Goal: Task Accomplishment & Management: Use online tool/utility

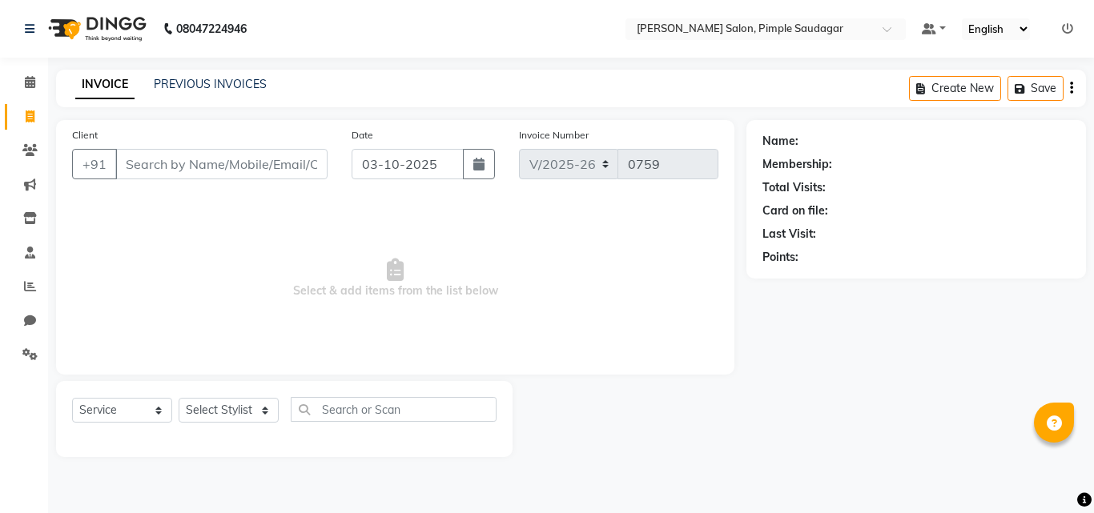
select select "7816"
select select "service"
click at [34, 78] on span at bounding box center [30, 83] width 28 height 18
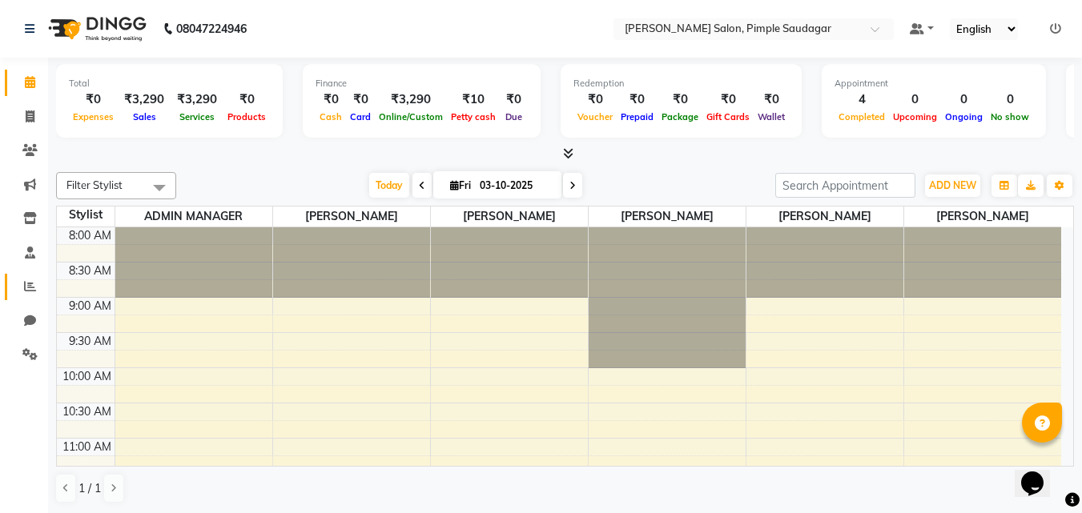
click at [30, 286] on icon at bounding box center [30, 286] width 12 height 12
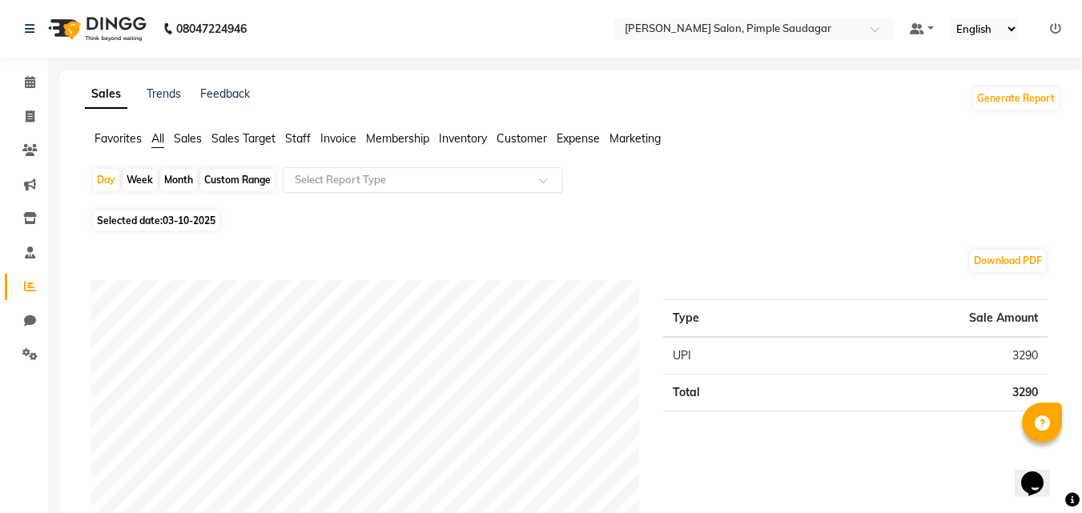
click at [344, 186] on input "text" at bounding box center [407, 180] width 231 height 16
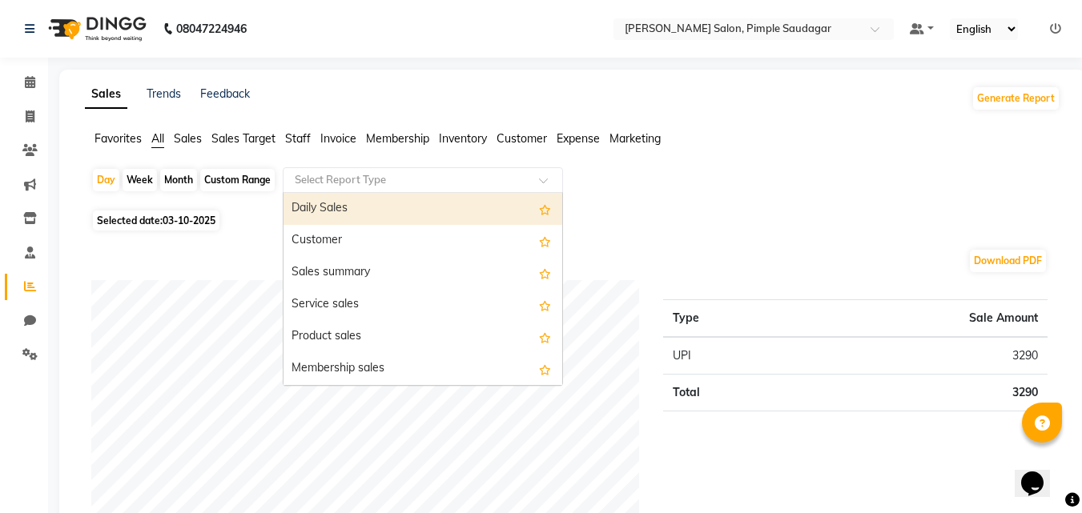
click at [344, 186] on input "text" at bounding box center [407, 180] width 231 height 16
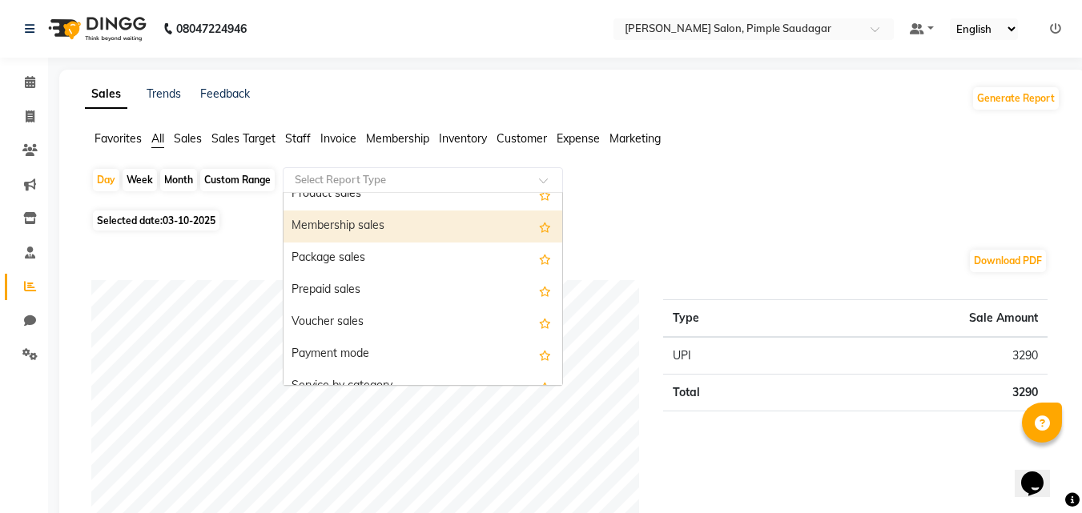
scroll to position [240, 0]
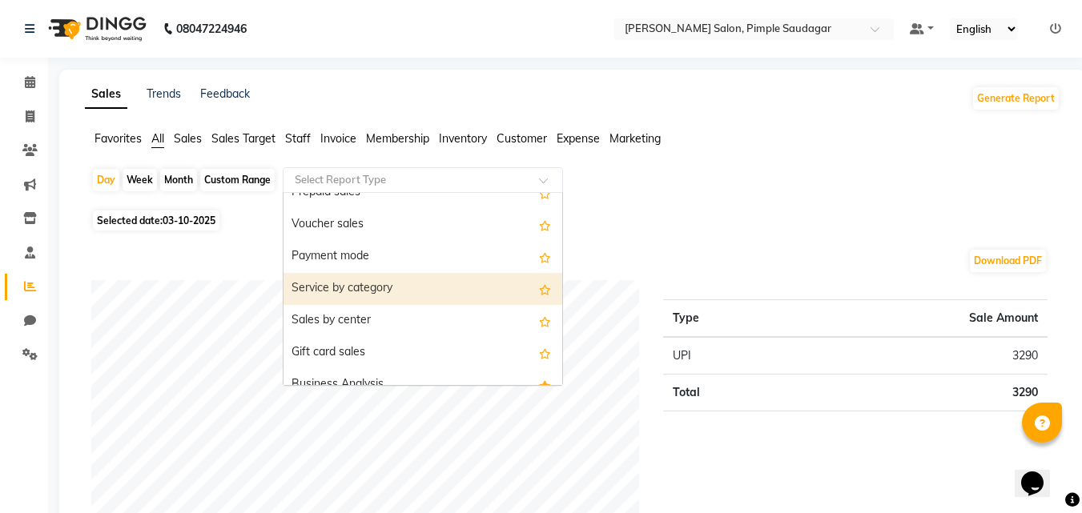
click at [381, 293] on div "Service by category" at bounding box center [423, 289] width 279 height 32
select select "full_report"
select select "pdf"
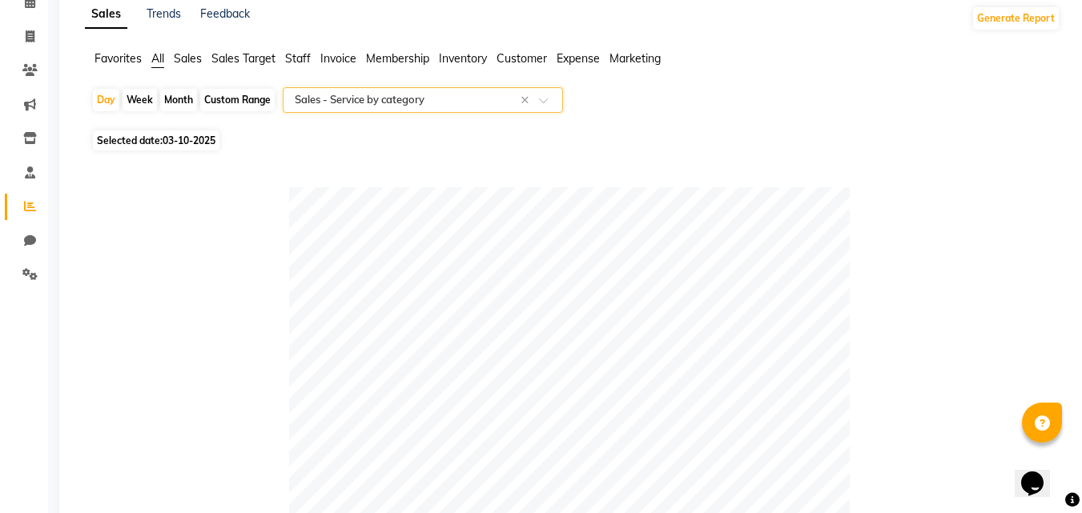
scroll to position [0, 0]
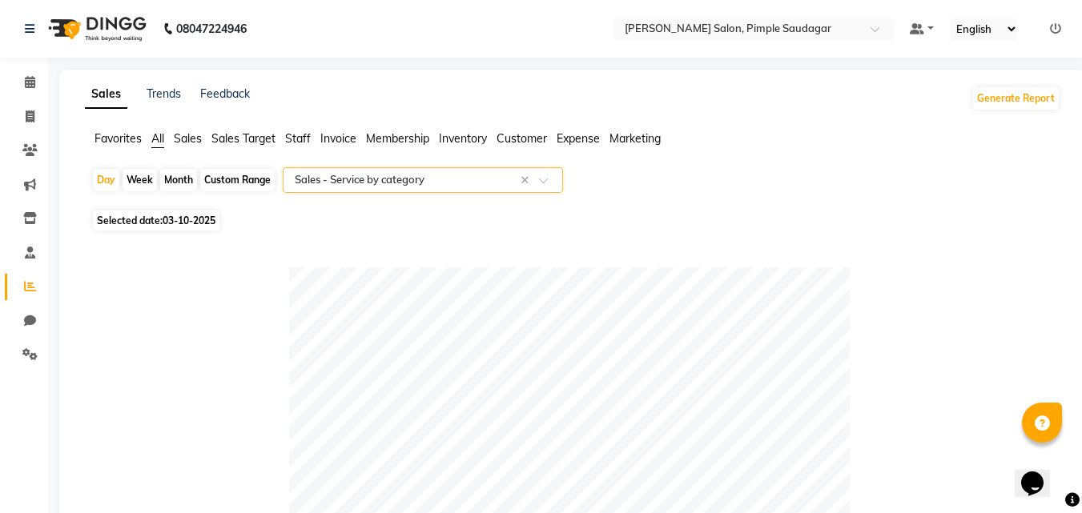
click at [305, 137] on span "Staff" at bounding box center [298, 138] width 26 height 14
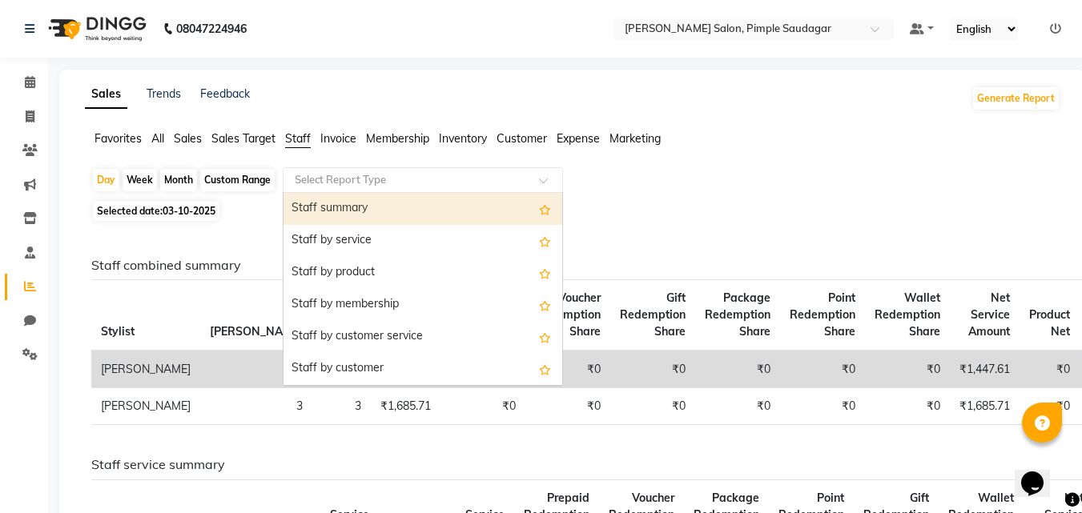
click at [363, 179] on input "text" at bounding box center [407, 180] width 231 height 16
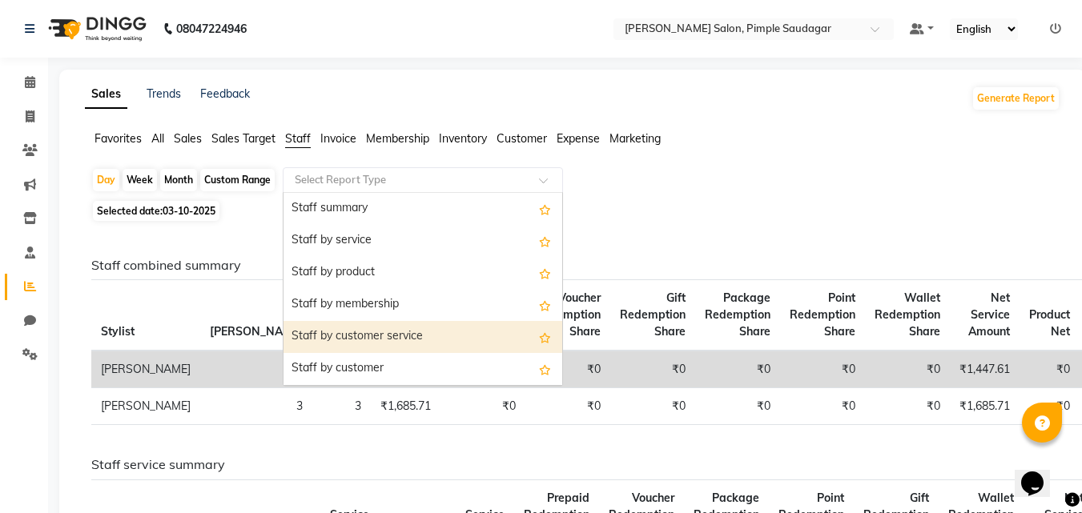
click at [384, 329] on div "Staff by customer service" at bounding box center [423, 337] width 279 height 32
select select "full_report"
select select "pdf"
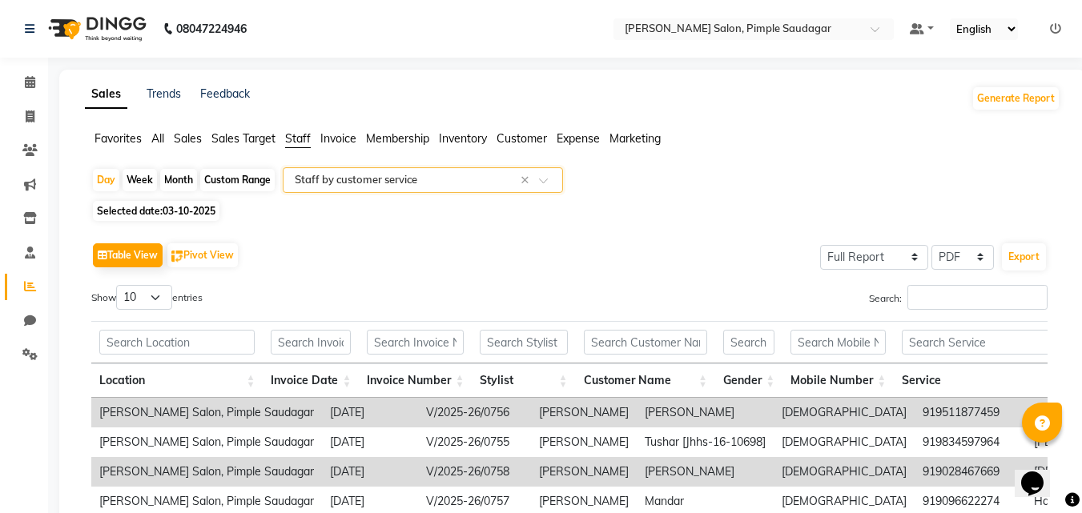
scroll to position [237, 0]
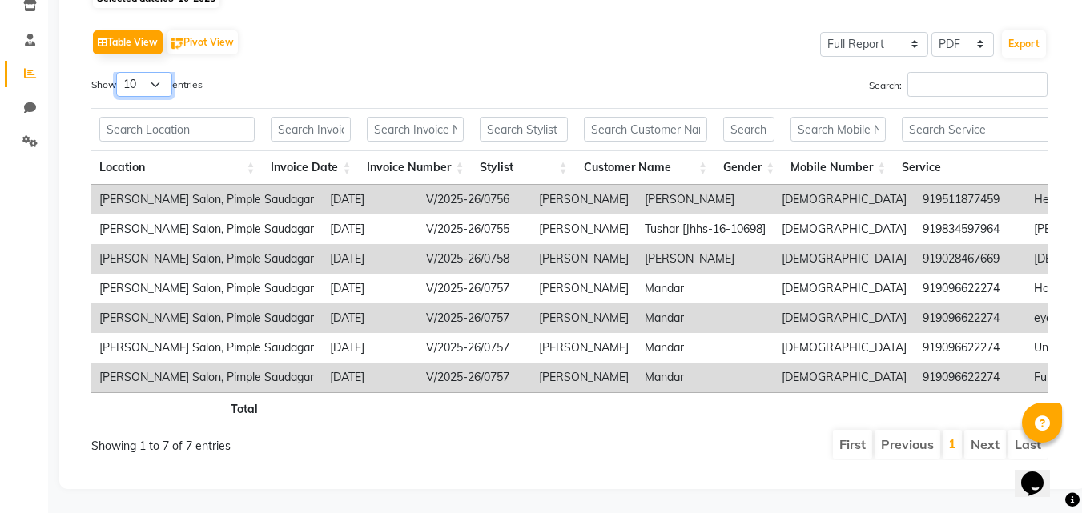
click at [154, 72] on select "10 25 50 100" at bounding box center [144, 84] width 56 height 25
select select "25"
click at [119, 72] on select "10 25 50 100" at bounding box center [144, 84] width 56 height 25
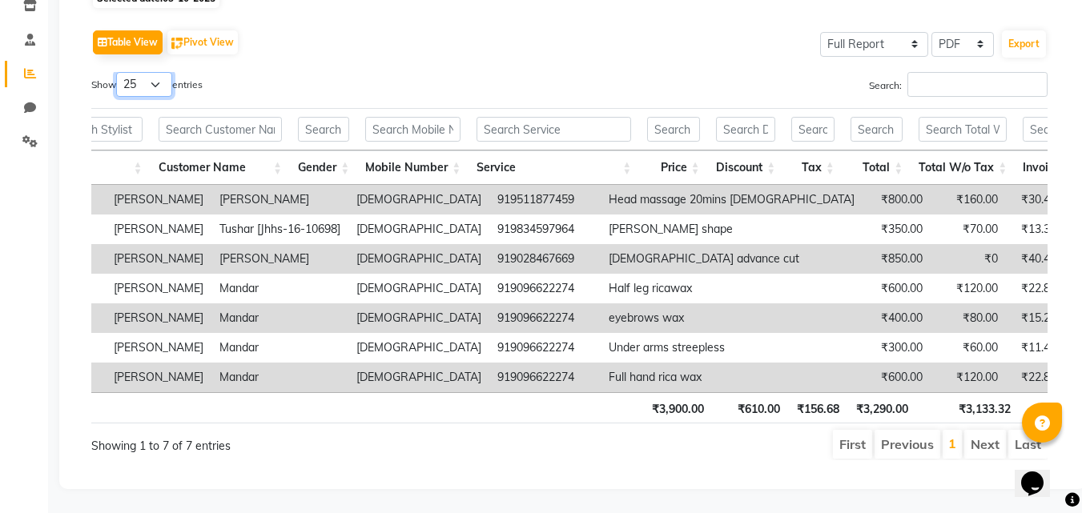
scroll to position [0, 0]
